Goal: Task Accomplishment & Management: Complete application form

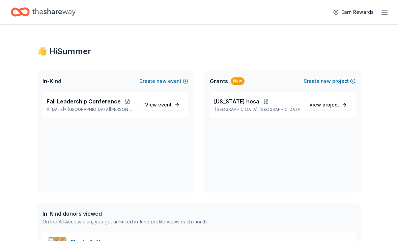
click at [169, 103] on span "event" at bounding box center [165, 105] width 14 height 6
click at [174, 99] on link "View event" at bounding box center [163, 105] width 44 height 12
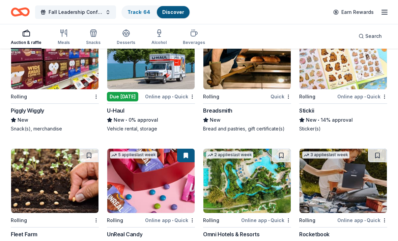
scroll to position [1778, 0]
click at [347, 76] on img at bounding box center [343, 57] width 87 height 64
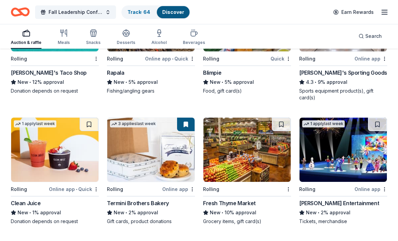
scroll to position [2205, 0]
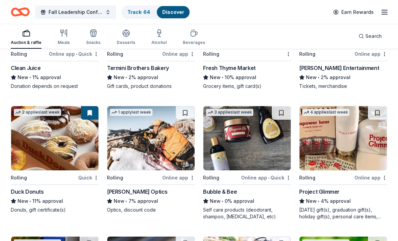
click at [29, 158] on img at bounding box center [54, 138] width 87 height 64
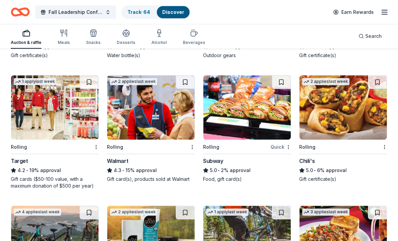
scroll to position [2613, 0]
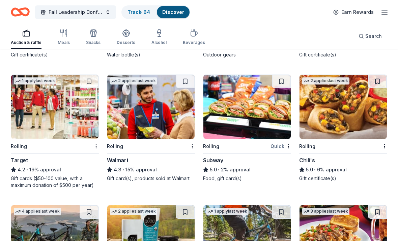
click at [263, 142] on div "Rolling" at bounding box center [236, 146] width 66 height 8
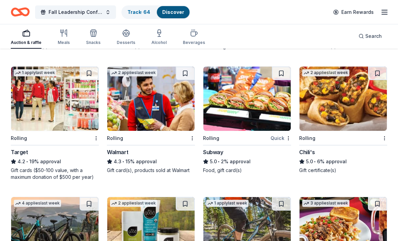
scroll to position [2621, 0]
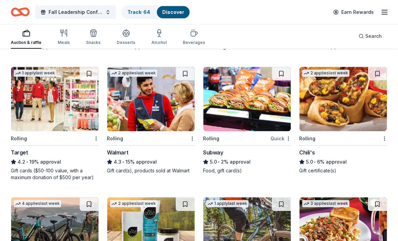
click at [345, 126] on img at bounding box center [343, 99] width 87 height 64
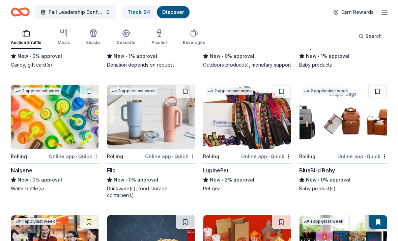
scroll to position [3625, 0]
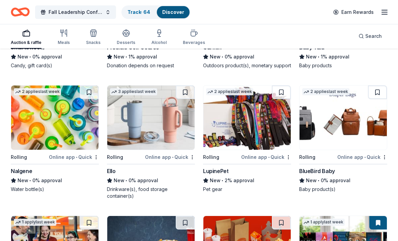
click at [55, 131] on img at bounding box center [54, 117] width 87 height 64
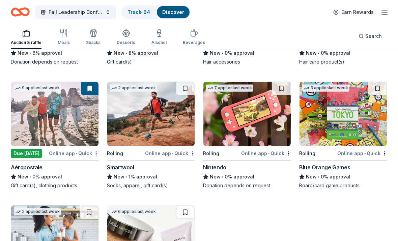
scroll to position [4009, 0]
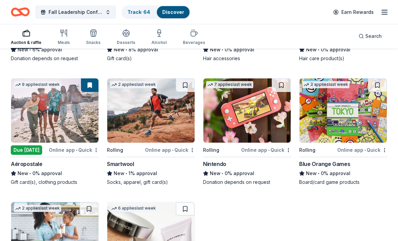
click at [231, 117] on img at bounding box center [247, 111] width 87 height 64
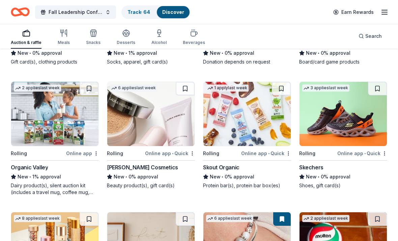
scroll to position [4129, 0]
click at [225, 131] on img at bounding box center [247, 114] width 87 height 64
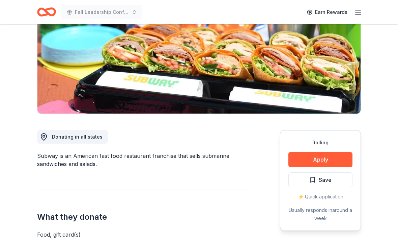
click at [333, 160] on button "Apply" at bounding box center [321, 159] width 64 height 15
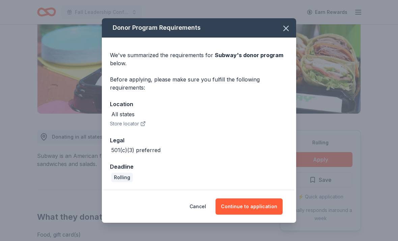
click at [259, 214] on button "Continue to application" at bounding box center [249, 206] width 67 height 16
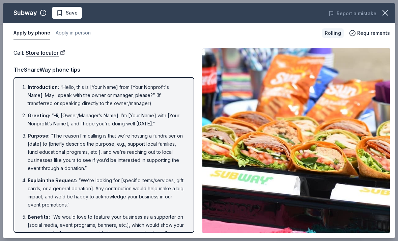
scroll to position [0, 0]
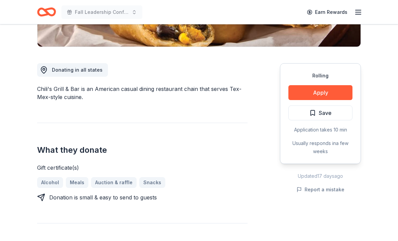
scroll to position [171, 0]
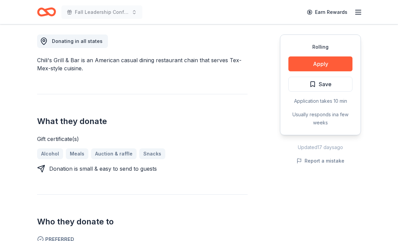
click at [330, 57] on button "Apply" at bounding box center [321, 64] width 64 height 15
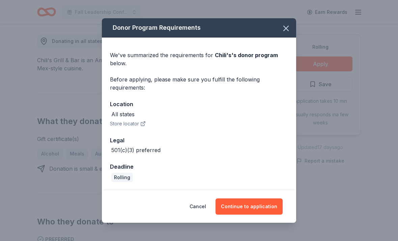
click at [266, 203] on button "Continue to application" at bounding box center [249, 206] width 67 height 16
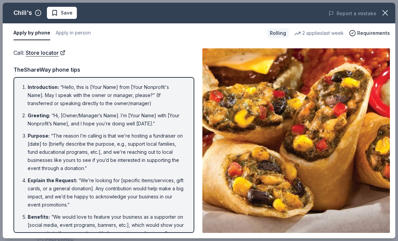
scroll to position [0, 0]
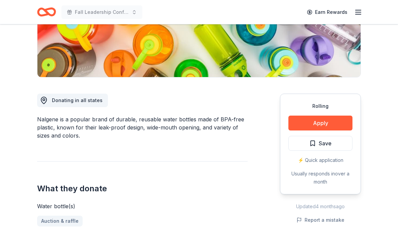
scroll to position [115, 0]
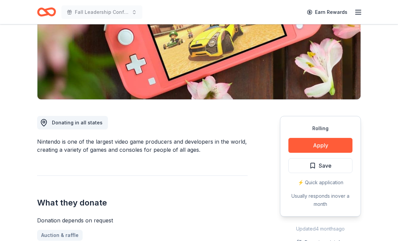
scroll to position [122, 0]
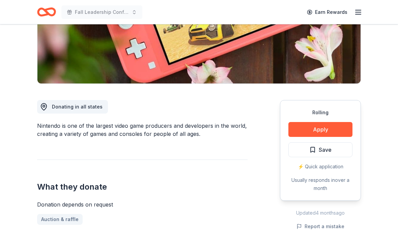
click at [331, 127] on button "Apply" at bounding box center [321, 129] width 64 height 15
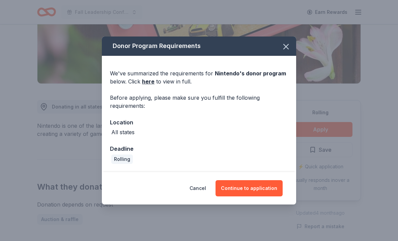
click at [264, 196] on button "Continue to application" at bounding box center [249, 188] width 67 height 16
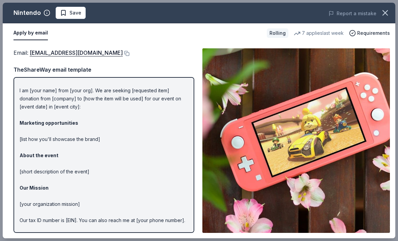
scroll to position [13, 0]
click at [387, 10] on icon "button" at bounding box center [385, 12] width 9 height 9
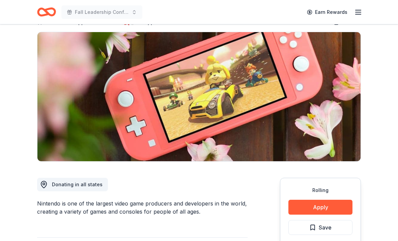
scroll to position [0, 0]
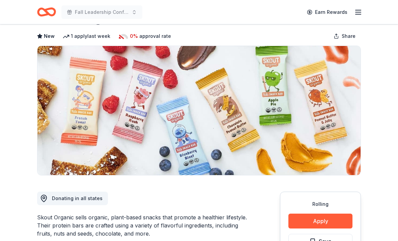
scroll to position [37, 0]
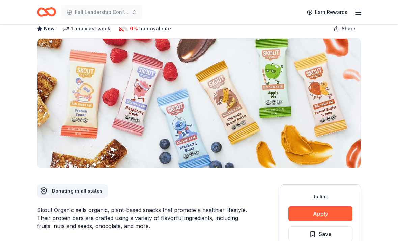
click at [321, 207] on button "Apply" at bounding box center [321, 213] width 64 height 15
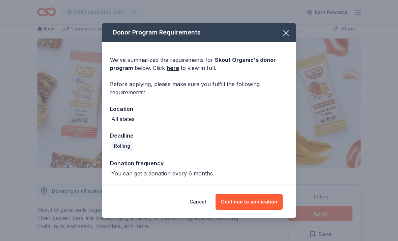
click at [261, 210] on button "Continue to application" at bounding box center [249, 201] width 67 height 16
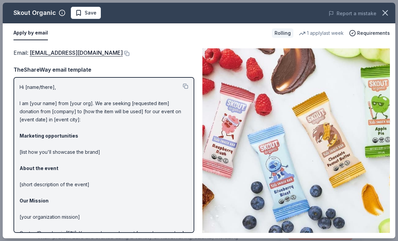
scroll to position [0, 0]
